Goal: Check status: Check status

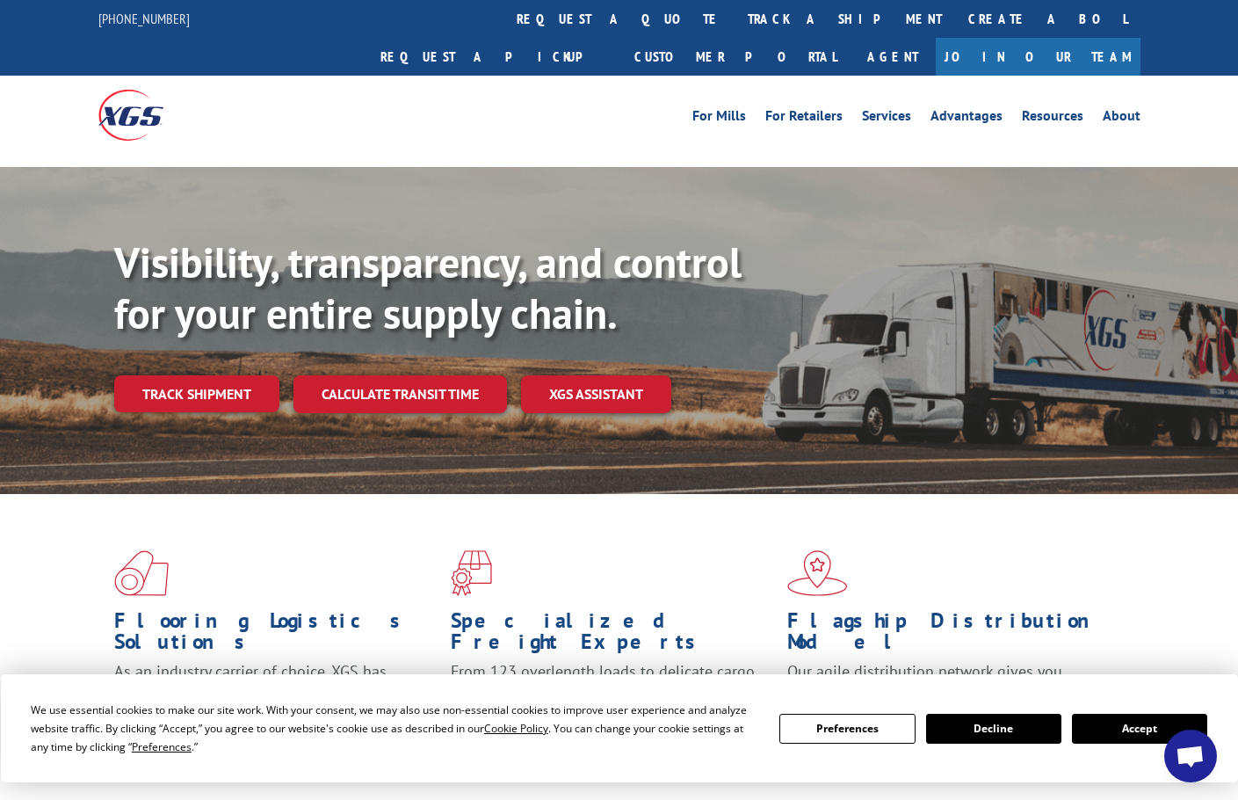
click at [1146, 726] on button "Accept" at bounding box center [1139, 729] width 135 height 30
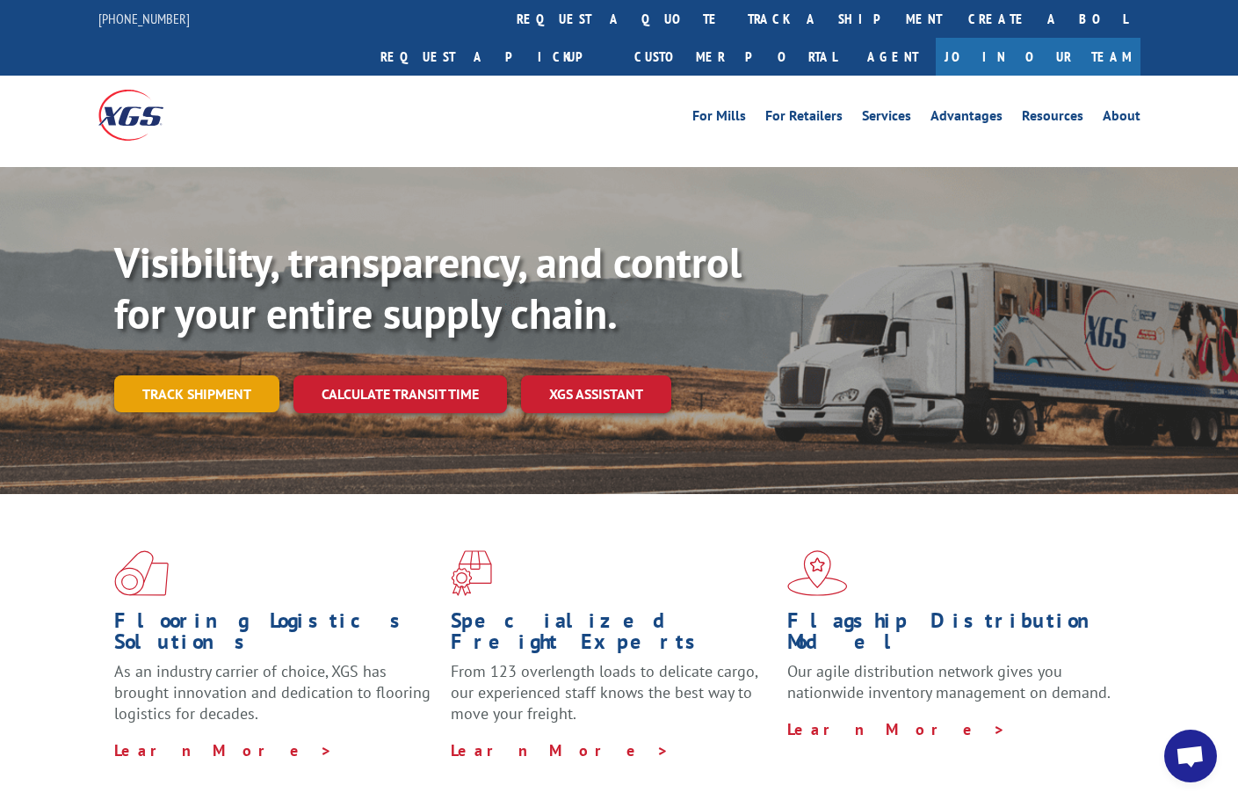
click at [192, 375] on link "Track shipment" at bounding box center [196, 393] width 165 height 37
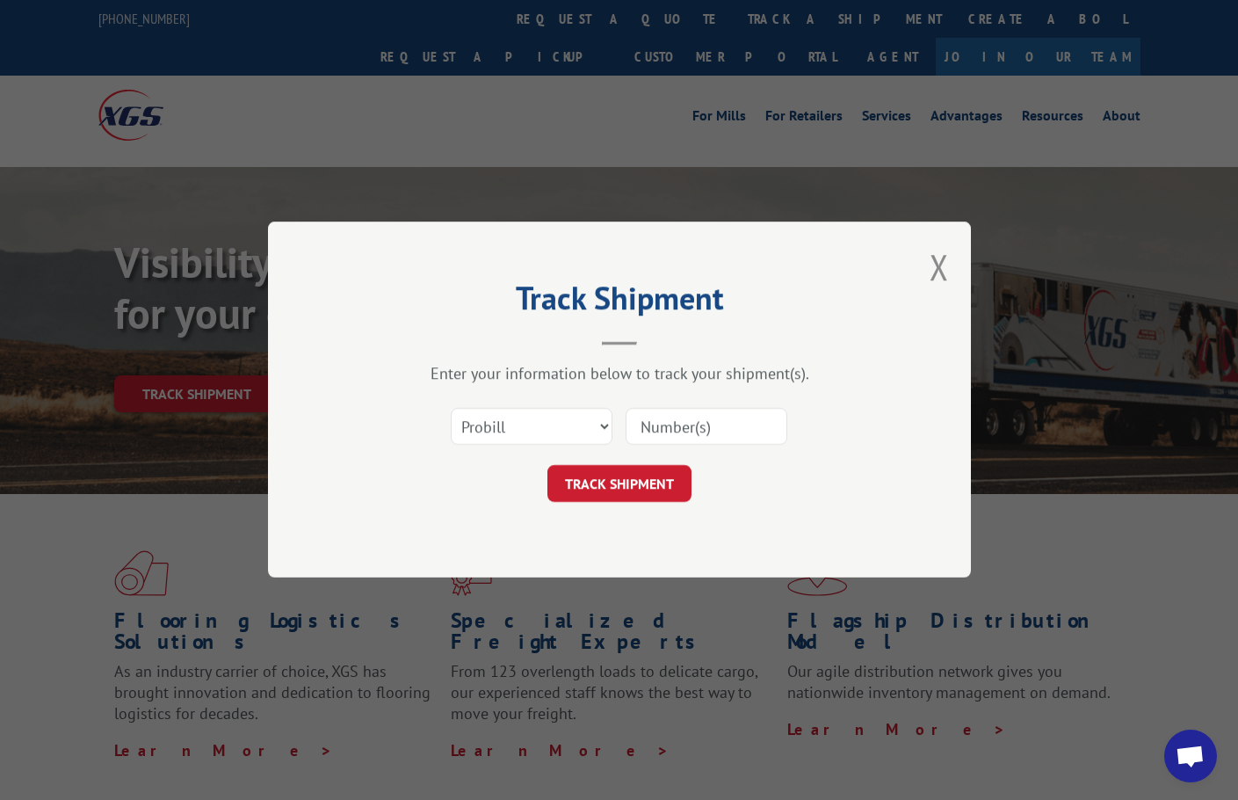
click at [700, 431] on input at bounding box center [707, 427] width 162 height 37
paste input "13937914"
type input "13937914"
click at [613, 491] on button "TRACK SHIPMENT" at bounding box center [620, 484] width 144 height 37
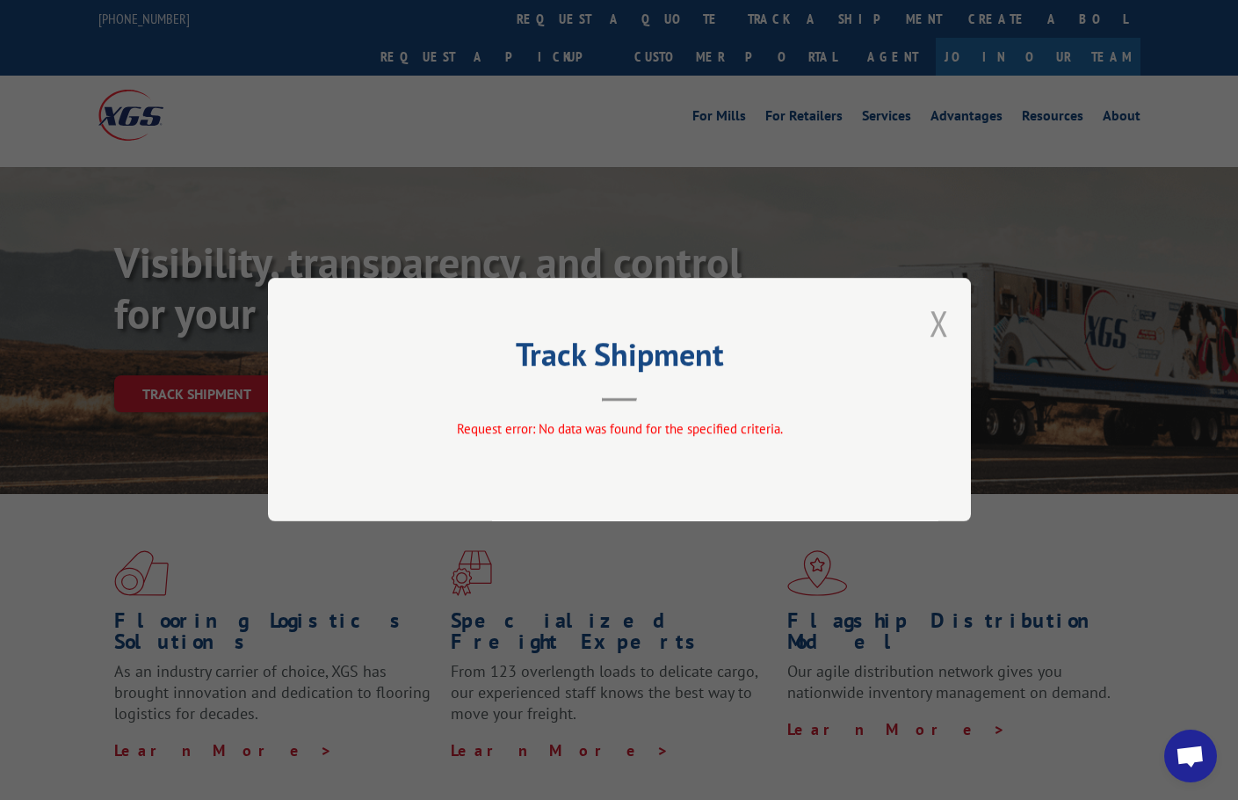
click at [942, 324] on button "Close modal" at bounding box center [939, 323] width 19 height 47
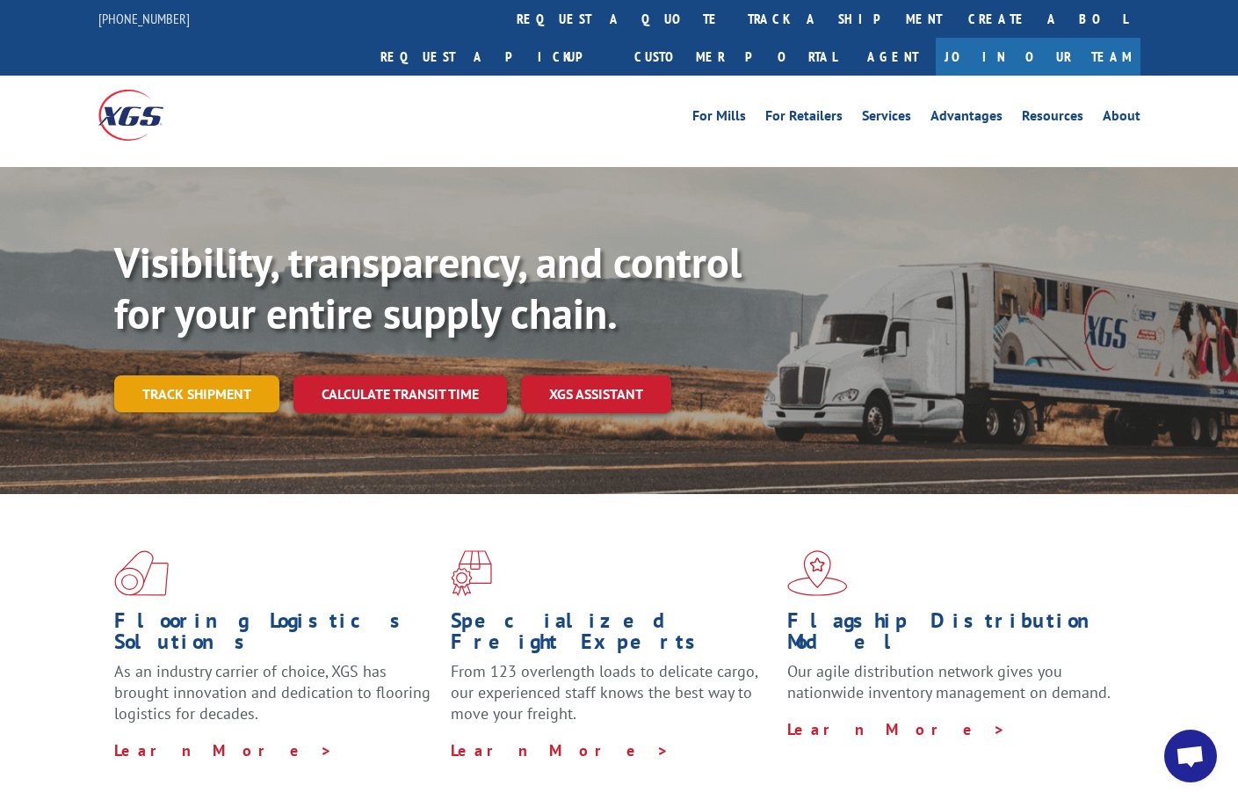
click at [226, 375] on link "Track shipment" at bounding box center [196, 393] width 165 height 37
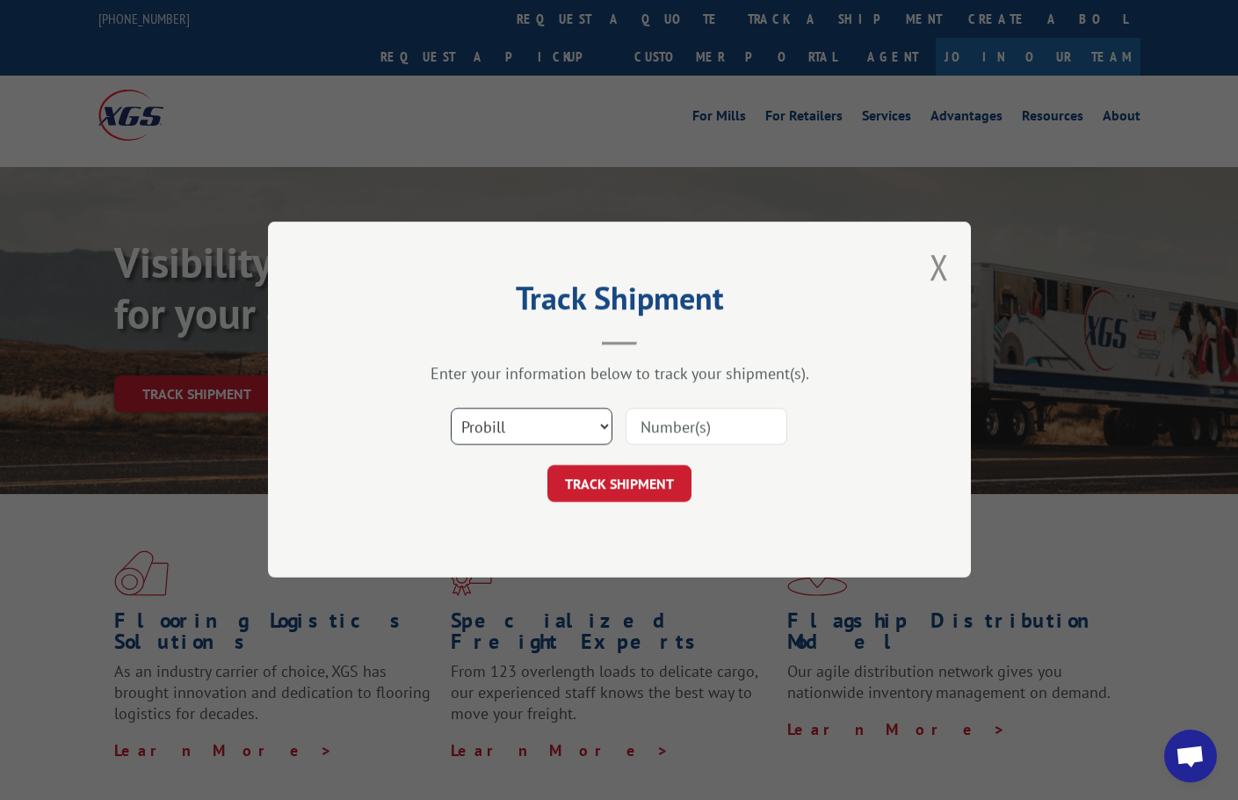
click at [540, 420] on select "Select category... Probill BOL PO" at bounding box center [532, 427] width 162 height 37
select select "bol"
click at [451, 409] on select "Select category... Probill BOL PO" at bounding box center [532, 427] width 162 height 37
click at [670, 432] on input at bounding box center [707, 427] width 162 height 37
paste input "13937914"
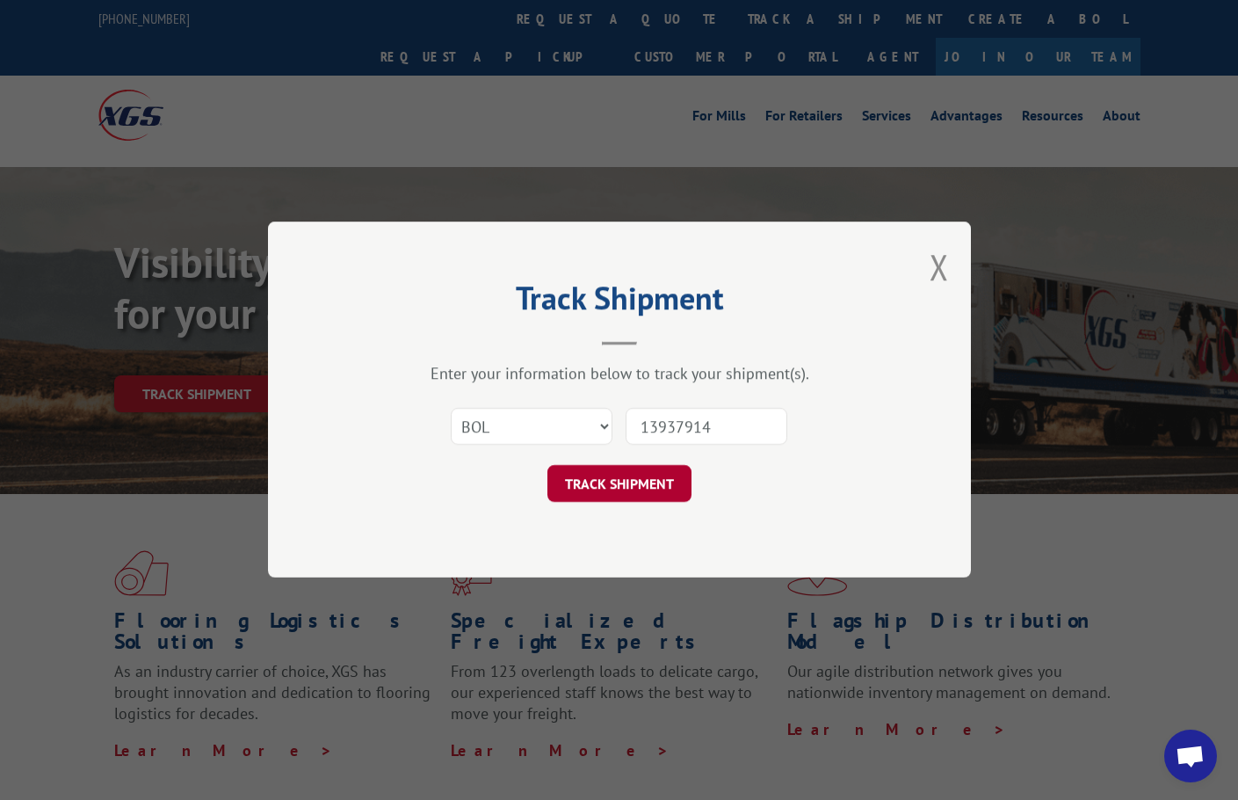
type input "13937914"
click at [674, 486] on button "TRACK SHIPMENT" at bounding box center [620, 484] width 144 height 37
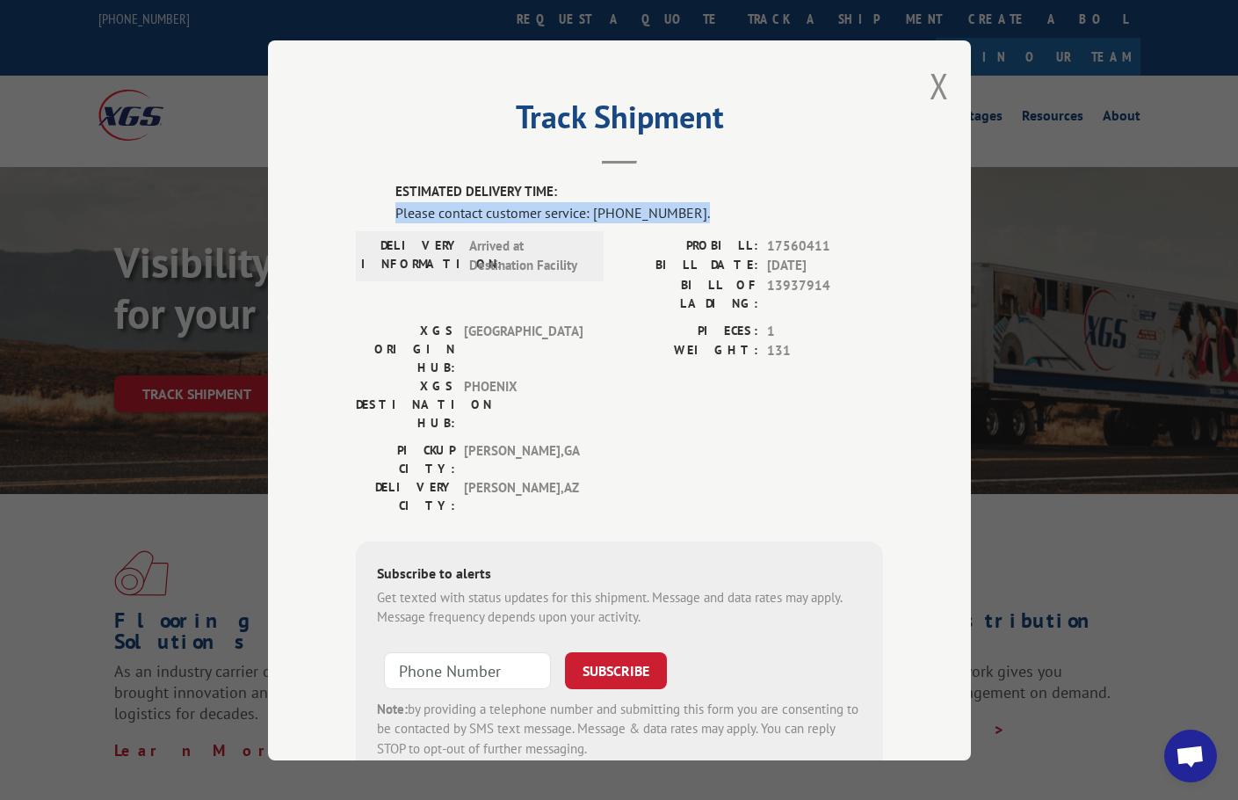
drag, startPoint x: 688, startPoint y: 209, endPoint x: 386, endPoint y: 205, distance: 302.4
click at [386, 205] on div "ESTIMATED DELIVERY TIME: Please contact customer service: [PHONE_NUMBER]. DELIV…" at bounding box center [619, 481] width 527 height 598
copy div "Please contact customer service: [PHONE_NUMBER]."
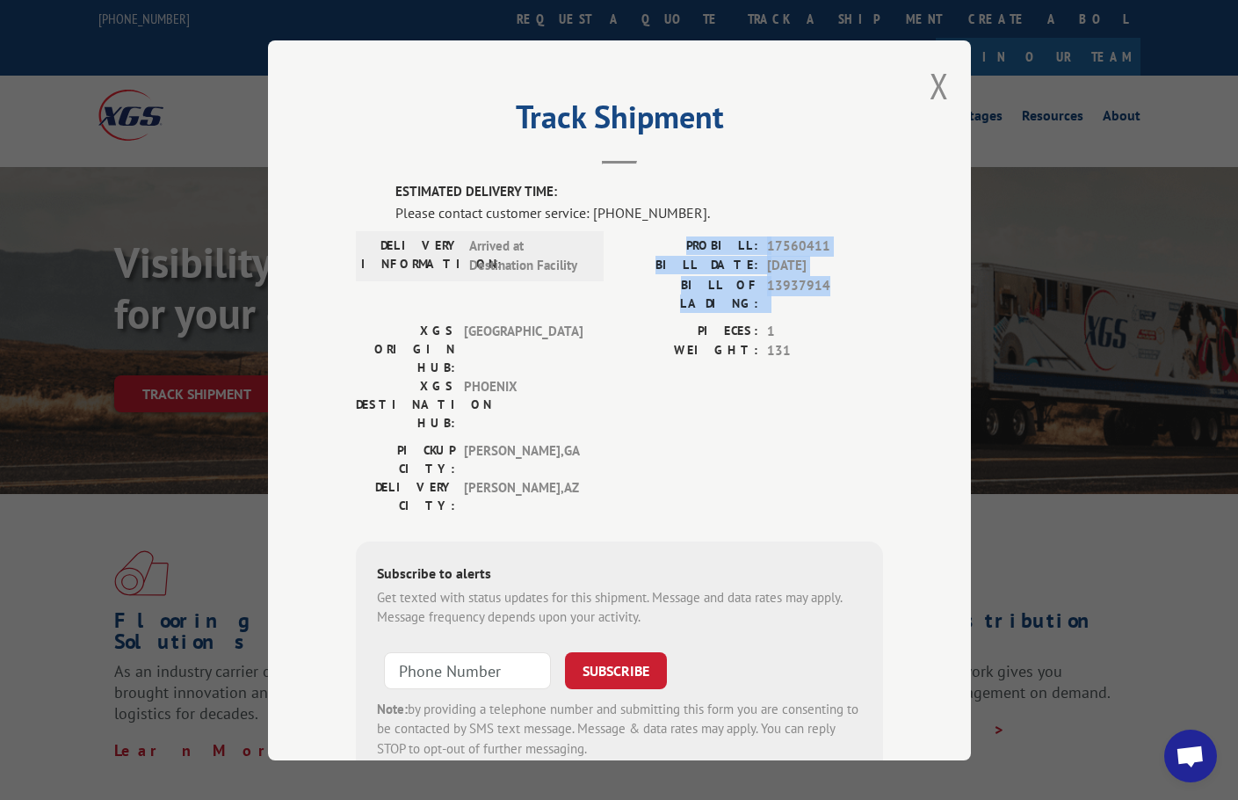
drag, startPoint x: 835, startPoint y: 286, endPoint x: 693, endPoint y: 243, distance: 148.8
click at [693, 243] on div "PROBILL: 17560411 BILL DATE: [DATE] BILL OF LADING: 13937914" at bounding box center [752, 274] width 264 height 76
copy div "PROBILL: 17560411 BILL DATE: [DATE] BILL OF LADING: 13937914"
click at [936, 94] on button "Close modal" at bounding box center [939, 85] width 19 height 47
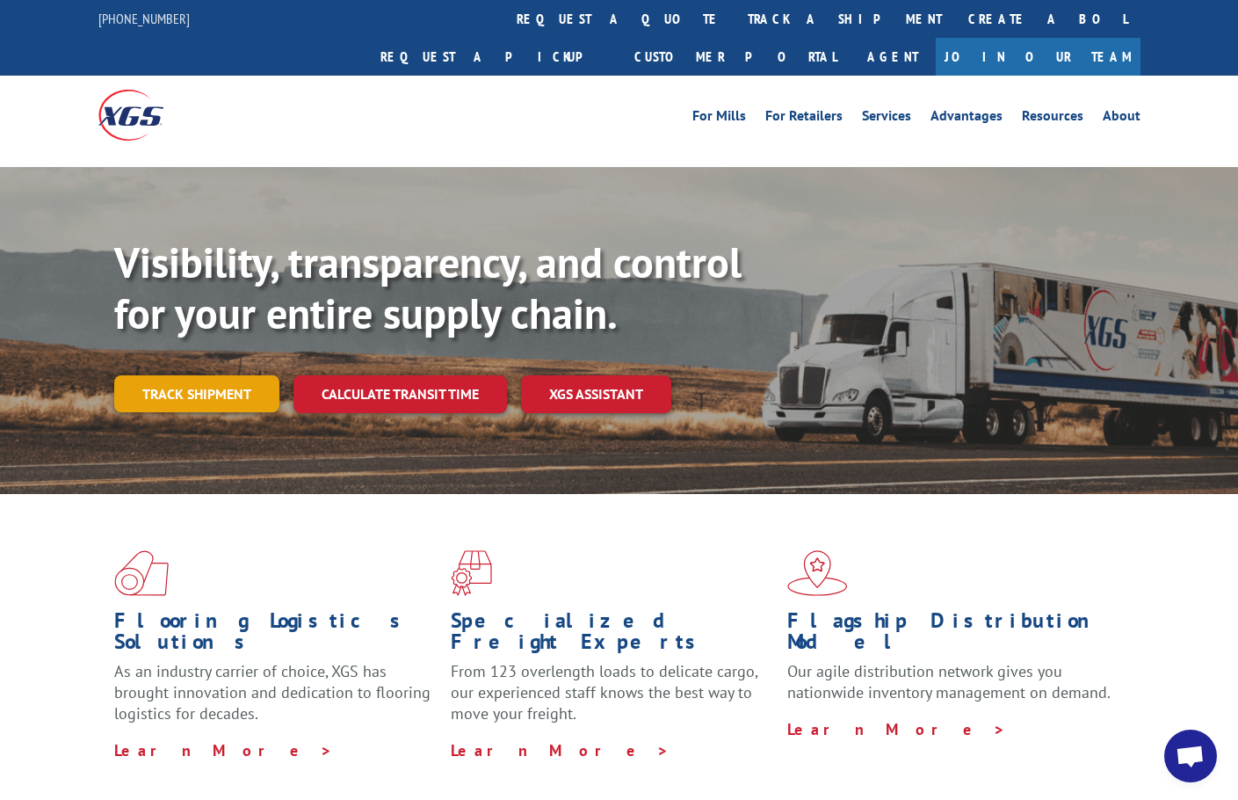
click at [202, 375] on link "Track shipment" at bounding box center [196, 393] width 165 height 37
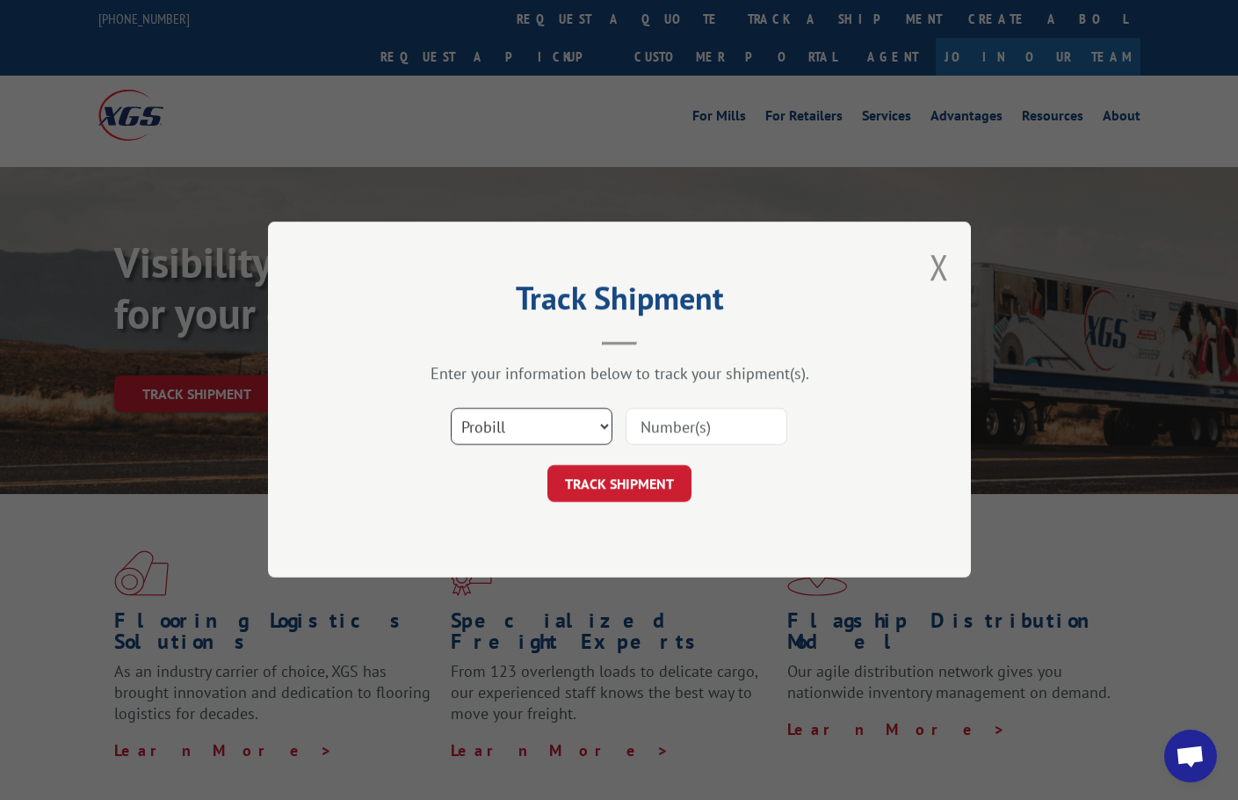
click at [571, 430] on select "Select category... Probill BOL PO" at bounding box center [532, 427] width 162 height 37
select select "po"
click at [451, 409] on select "Select category... Probill BOL PO" at bounding box center [532, 427] width 162 height 37
click at [675, 434] on input at bounding box center [707, 427] width 162 height 37
paste input "13937914"
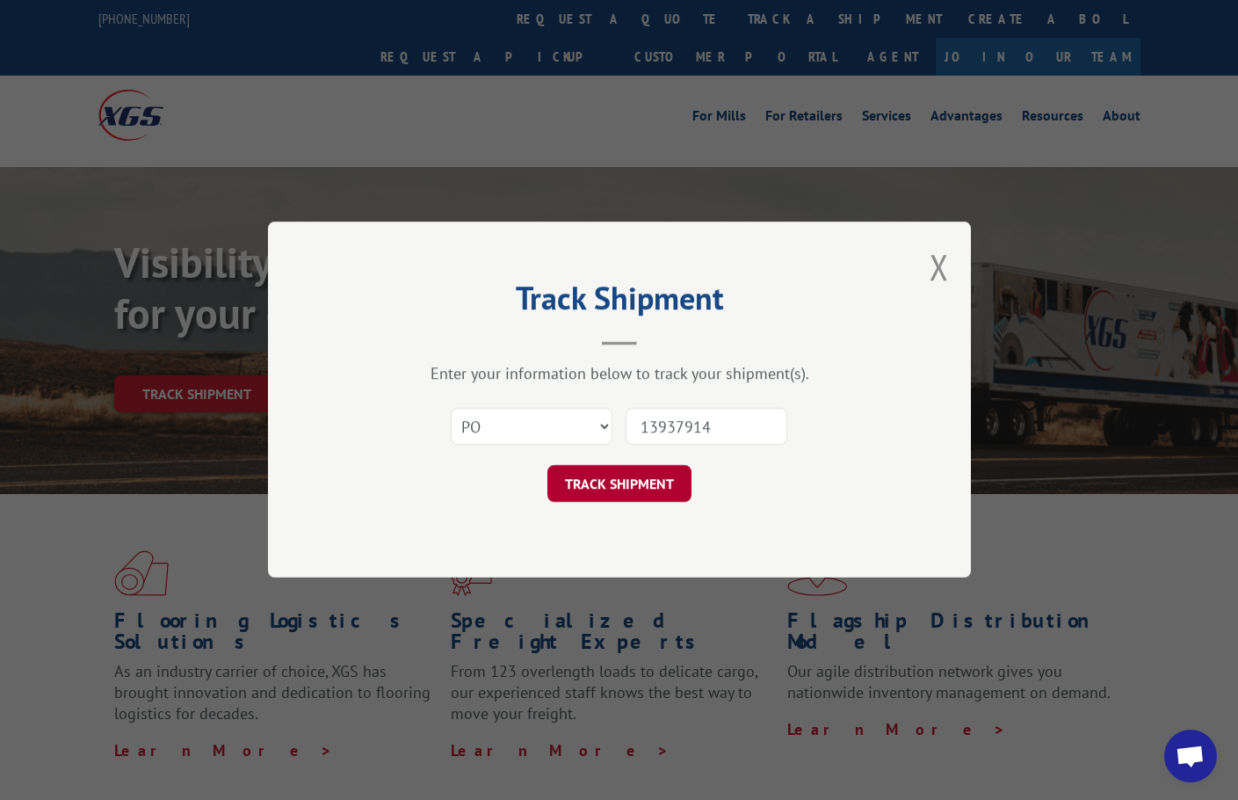
type input "13937914"
click at [628, 498] on button "TRACK SHIPMENT" at bounding box center [620, 484] width 144 height 37
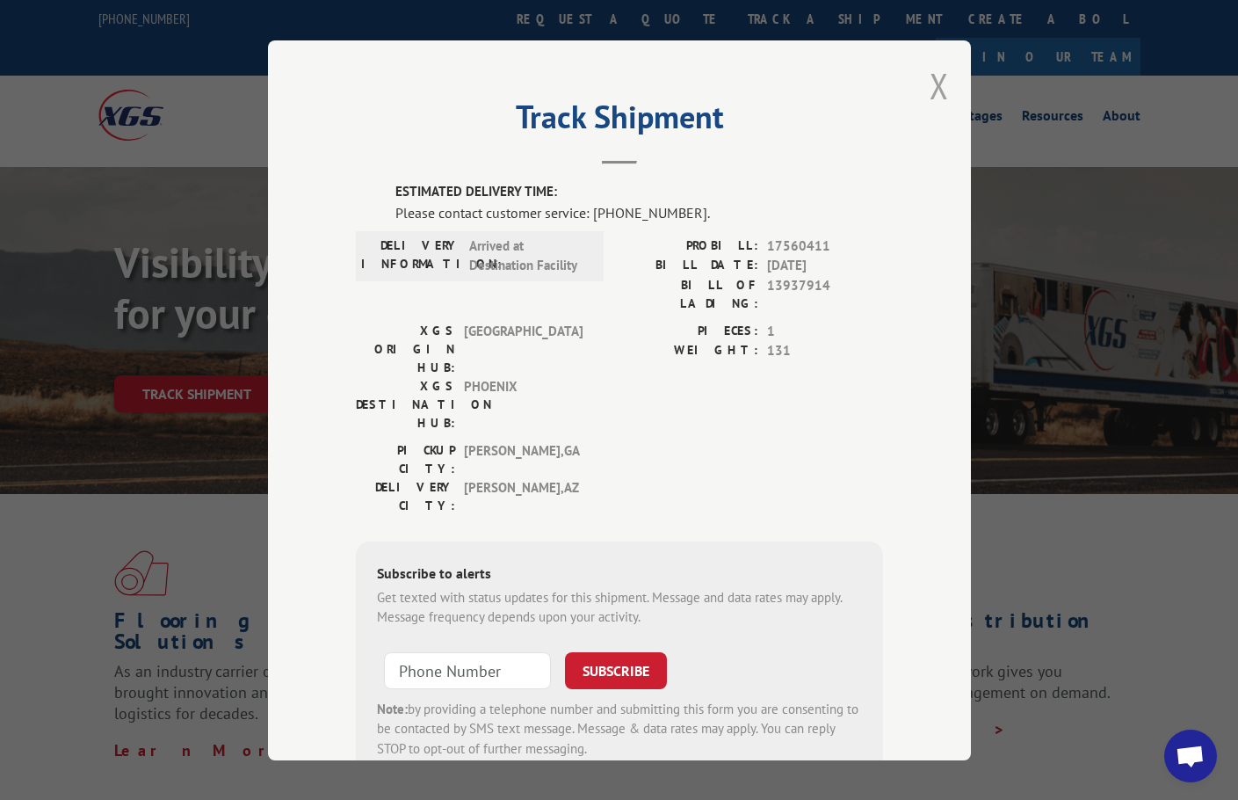
click at [932, 87] on button "Close modal" at bounding box center [939, 85] width 19 height 47
